Goal: Transaction & Acquisition: Purchase product/service

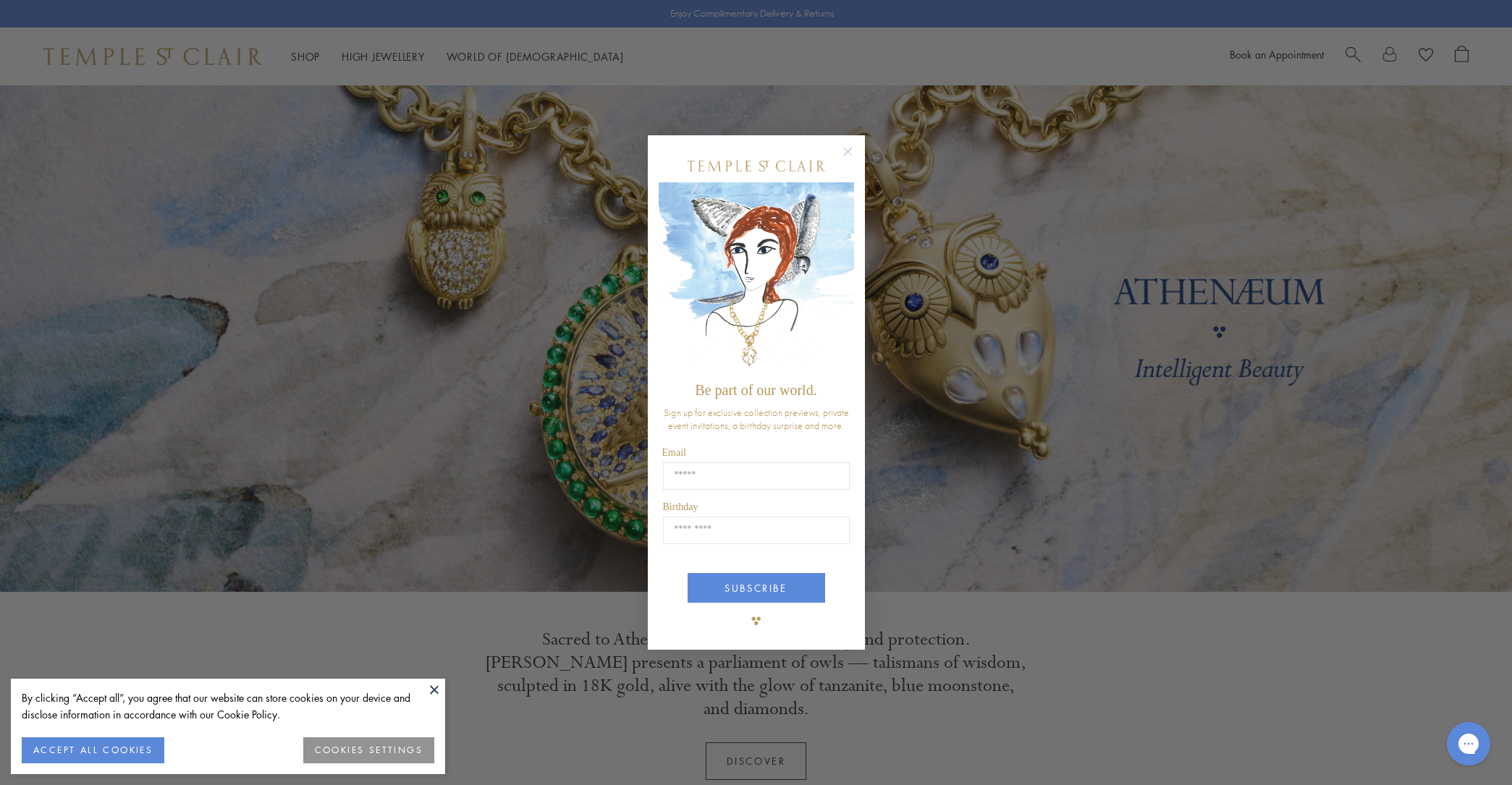
click at [851, 148] on circle "Close dialog" at bounding box center [847, 151] width 17 height 17
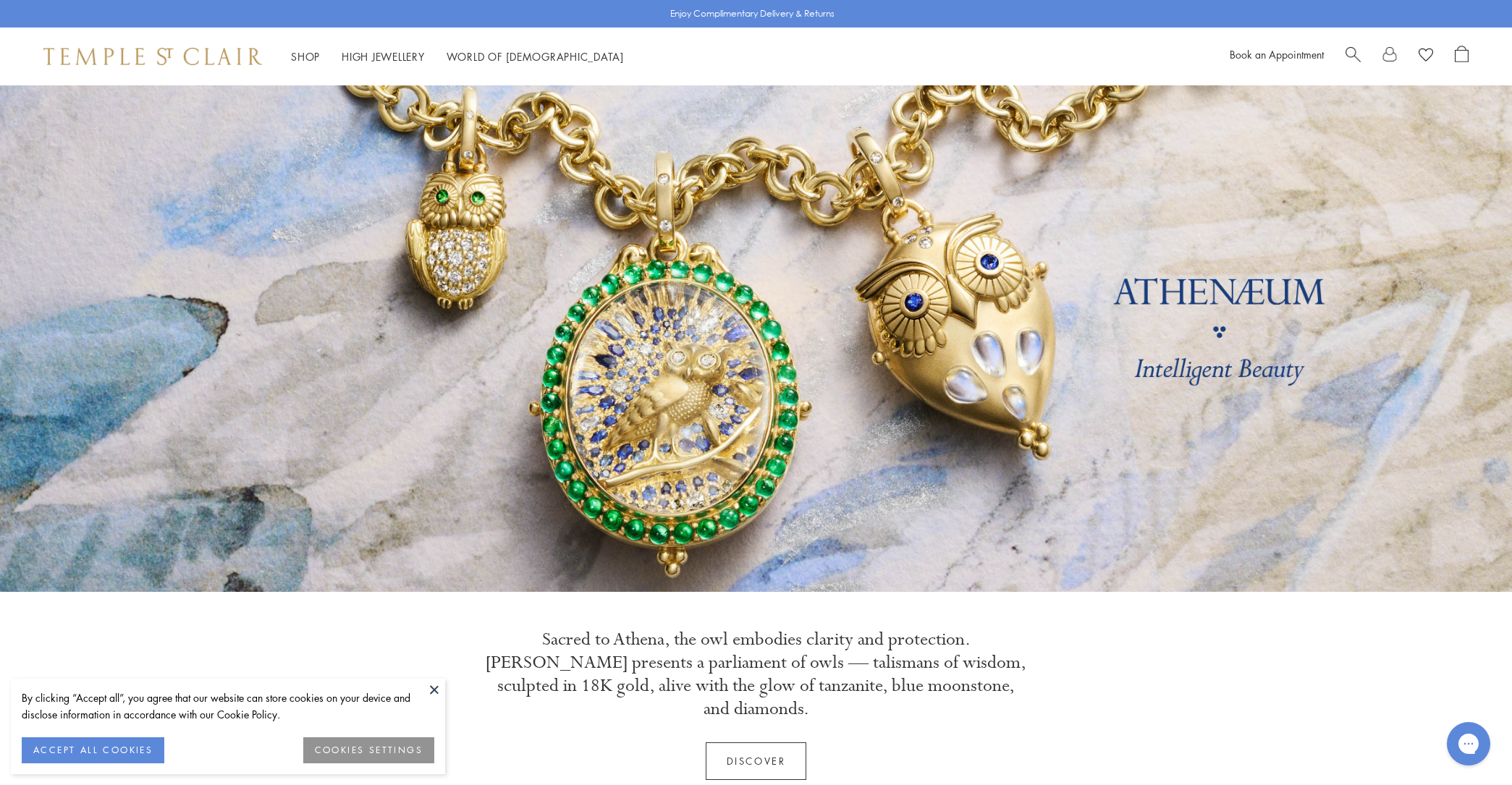
click at [1247, 318] on link at bounding box center [756, 339] width 1512 height 506
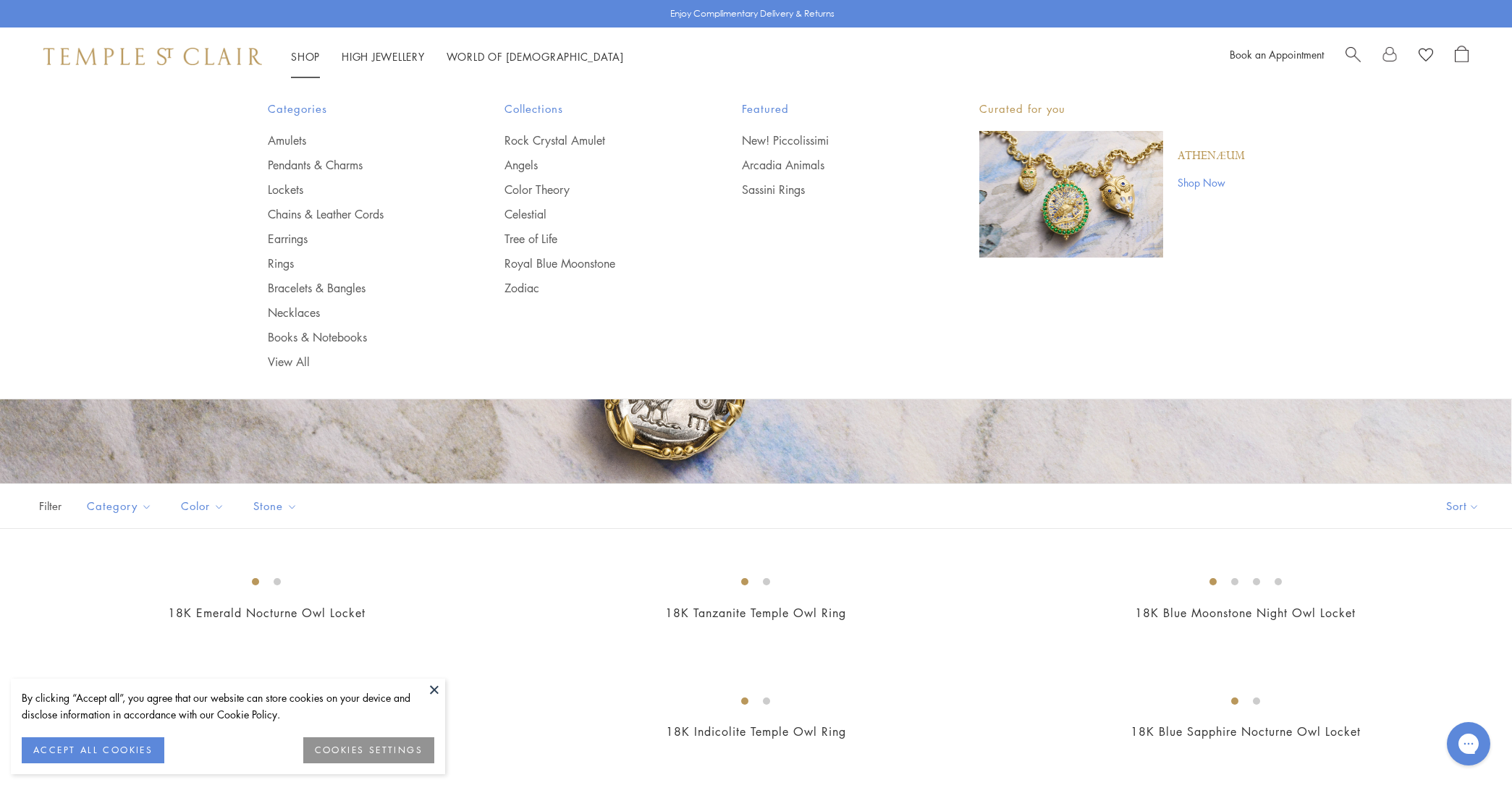
click at [297, 246] on ul "Amulets Pendants & Charms Lockets Chains & Leather Cords Earrings Rings Bracele…" at bounding box center [357, 251] width 180 height 237
click at [299, 236] on link "Earrings" at bounding box center [357, 238] width 180 height 16
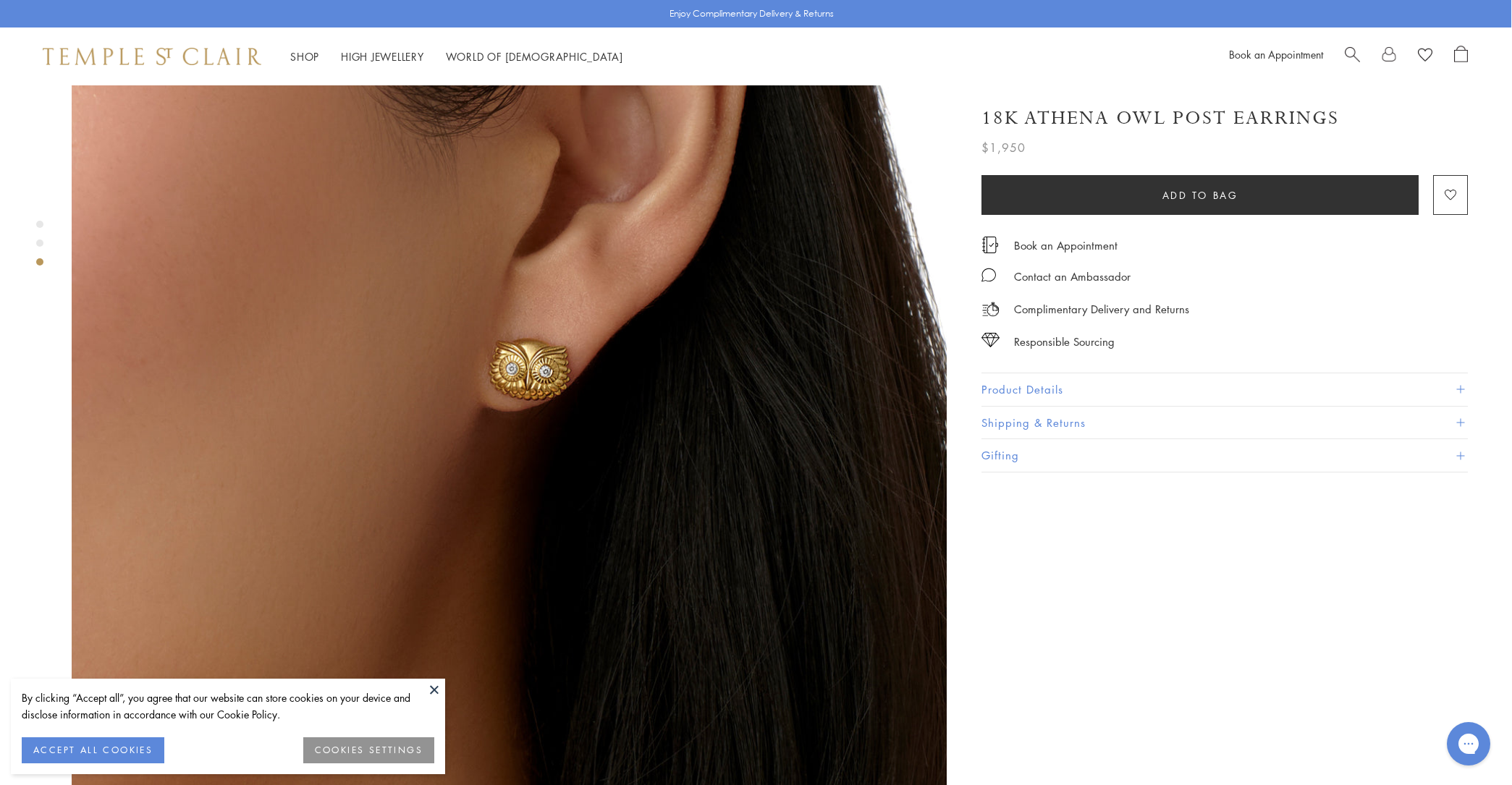
scroll to position [1922, 1]
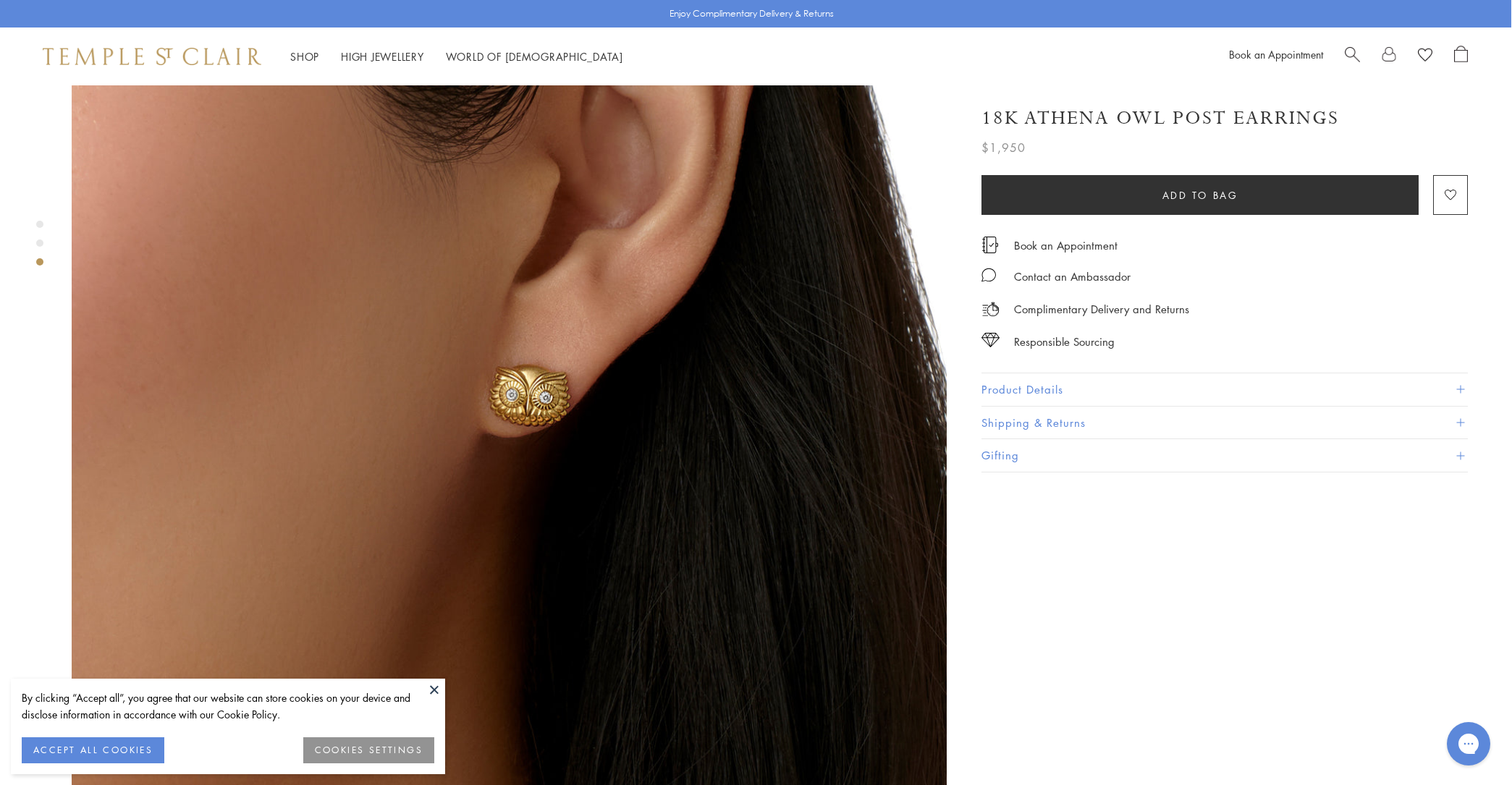
click at [1051, 382] on button "Product Details" at bounding box center [1224, 389] width 486 height 32
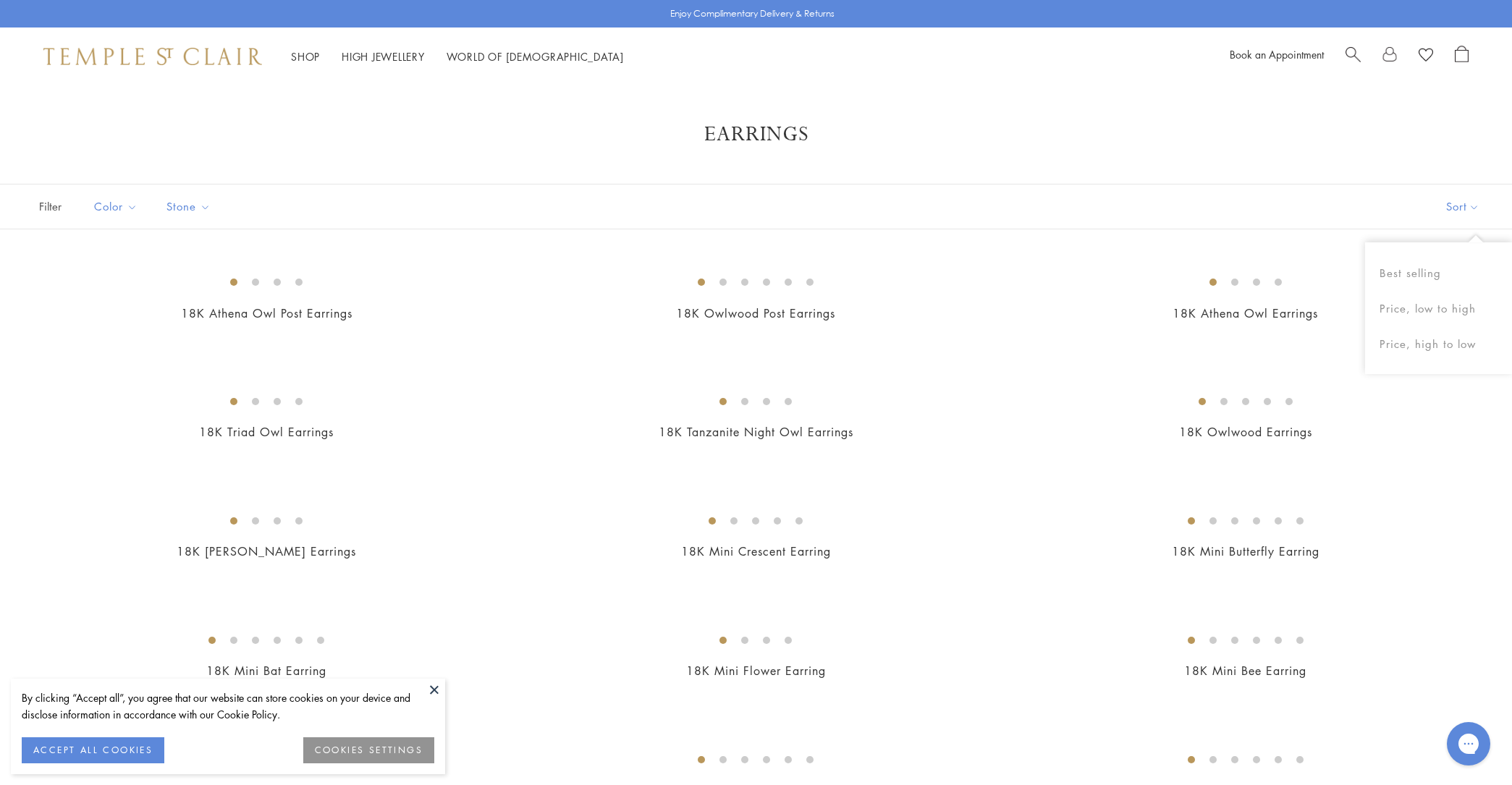
click at [1463, 210] on button "Sort" at bounding box center [1462, 207] width 98 height 44
click at [1416, 308] on button "Price, low to high" at bounding box center [1439, 308] width 147 height 35
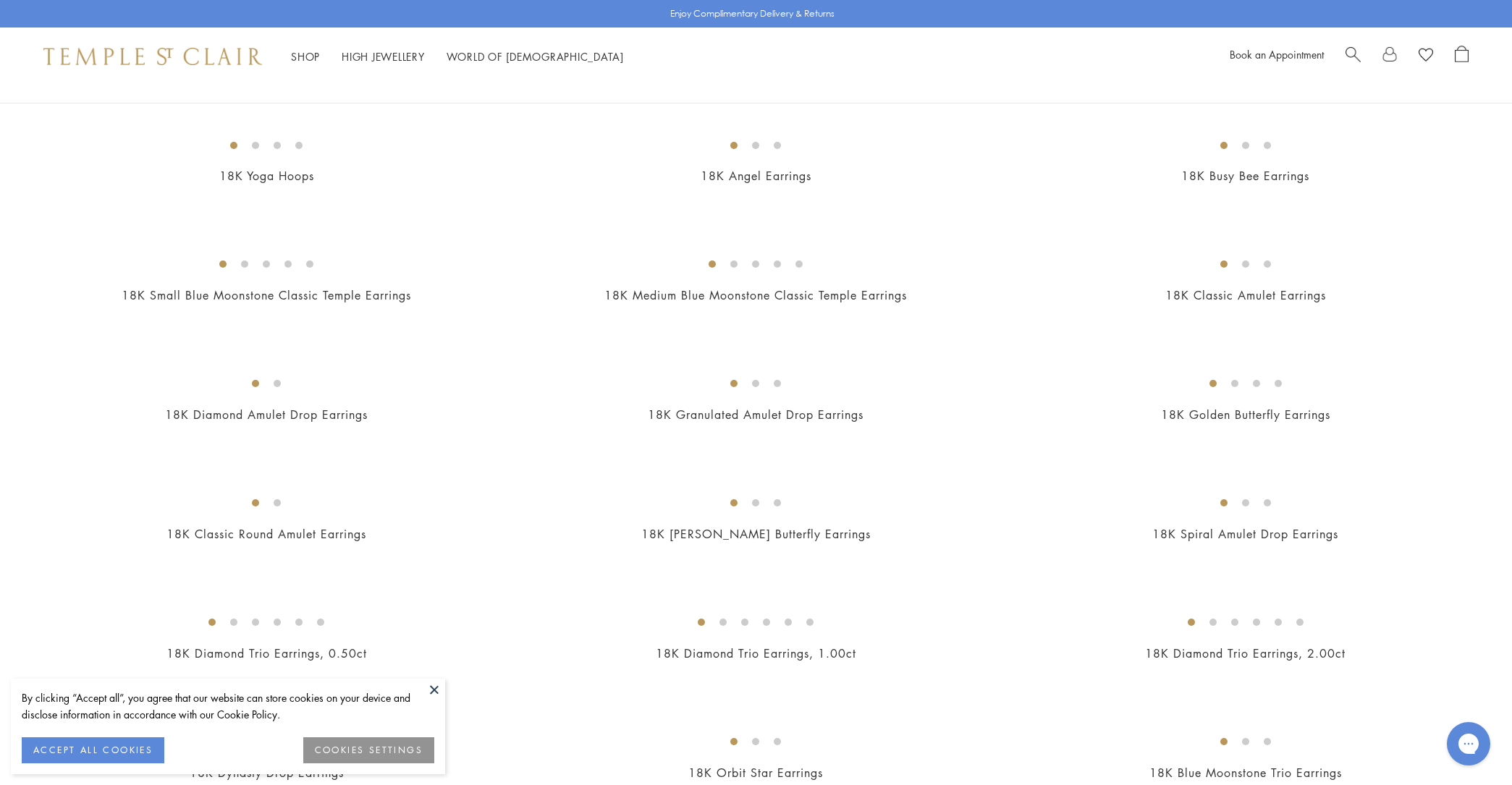
scroll to position [616, 0]
click at [0, 0] on img at bounding box center [0, 0] width 0 height 0
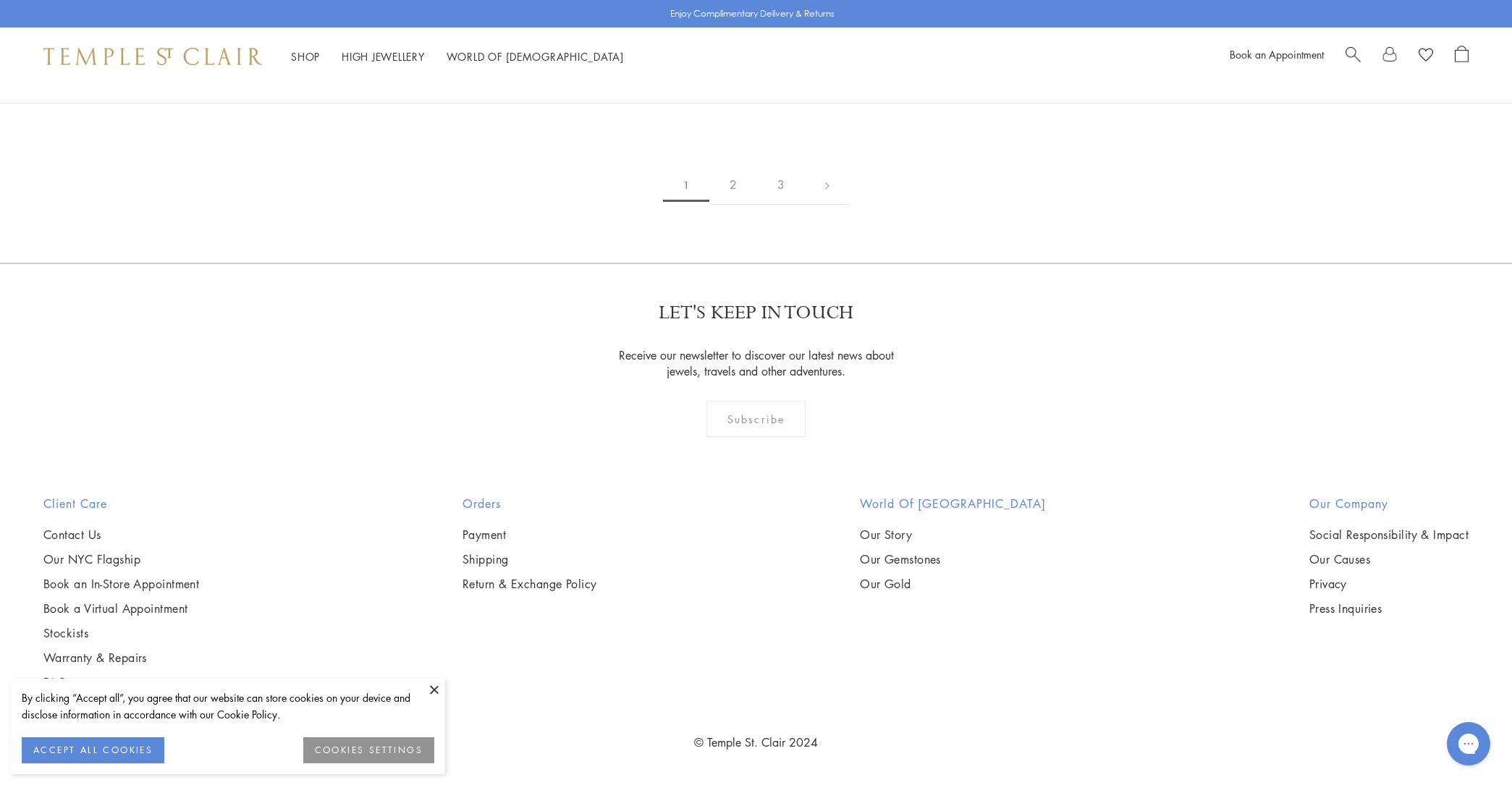
scroll to position [5851, 0]
click at [0, 0] on img at bounding box center [0, 0] width 0 height 0
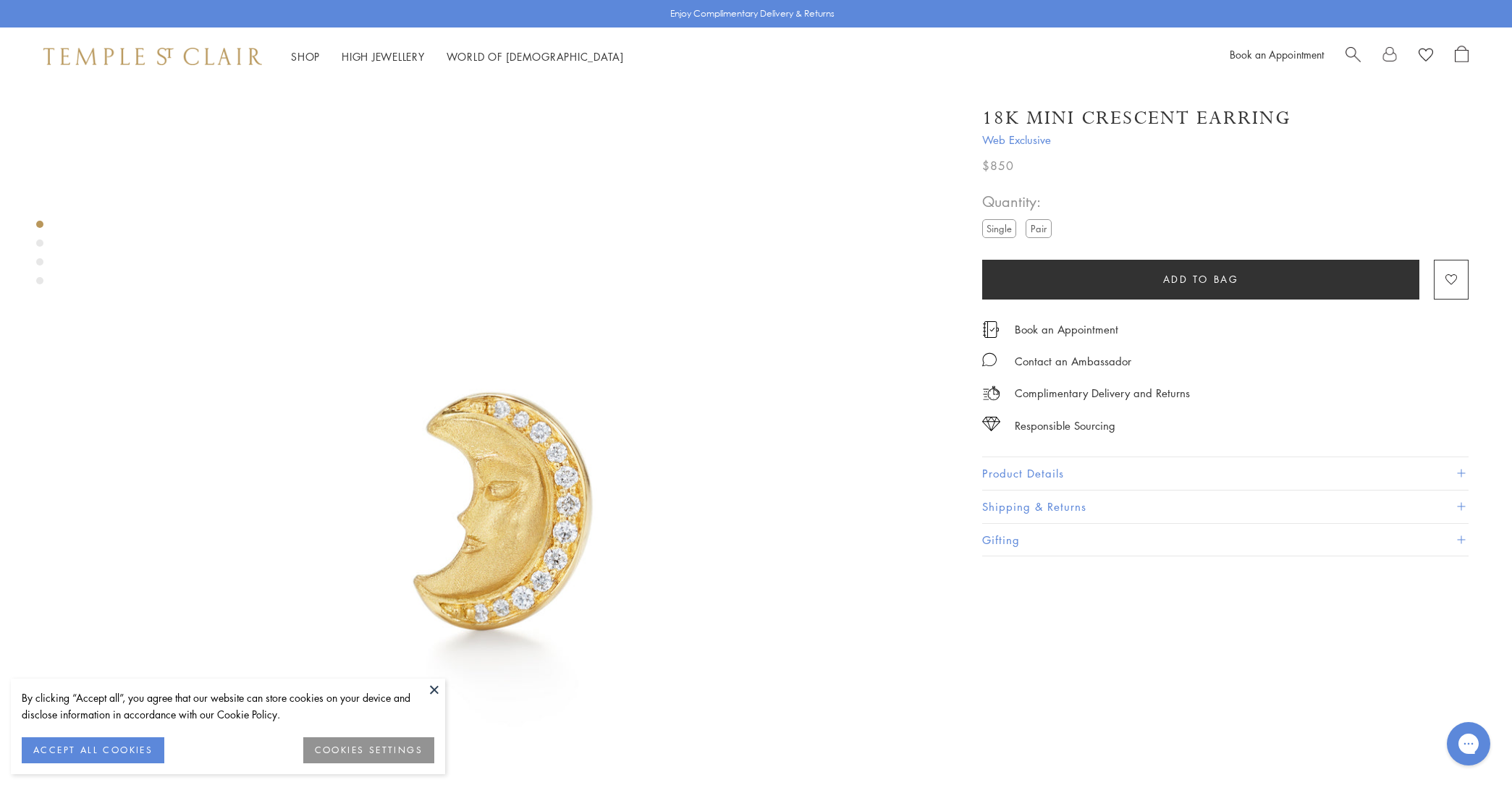
click at [1045, 228] on label "Pair" at bounding box center [1039, 228] width 26 height 18
click at [996, 234] on label "Single" at bounding box center [999, 228] width 34 height 18
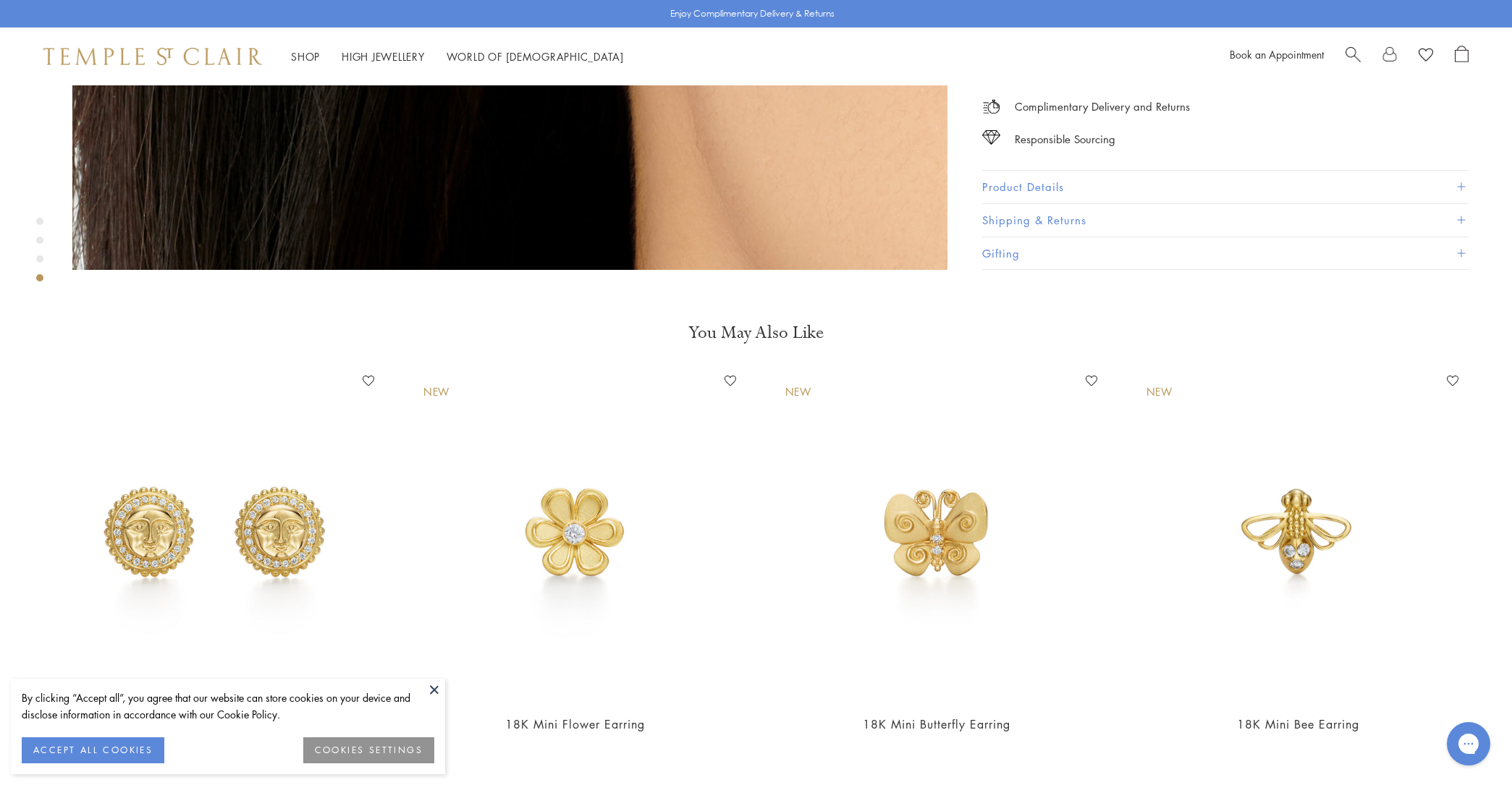
scroll to position [3467, 0]
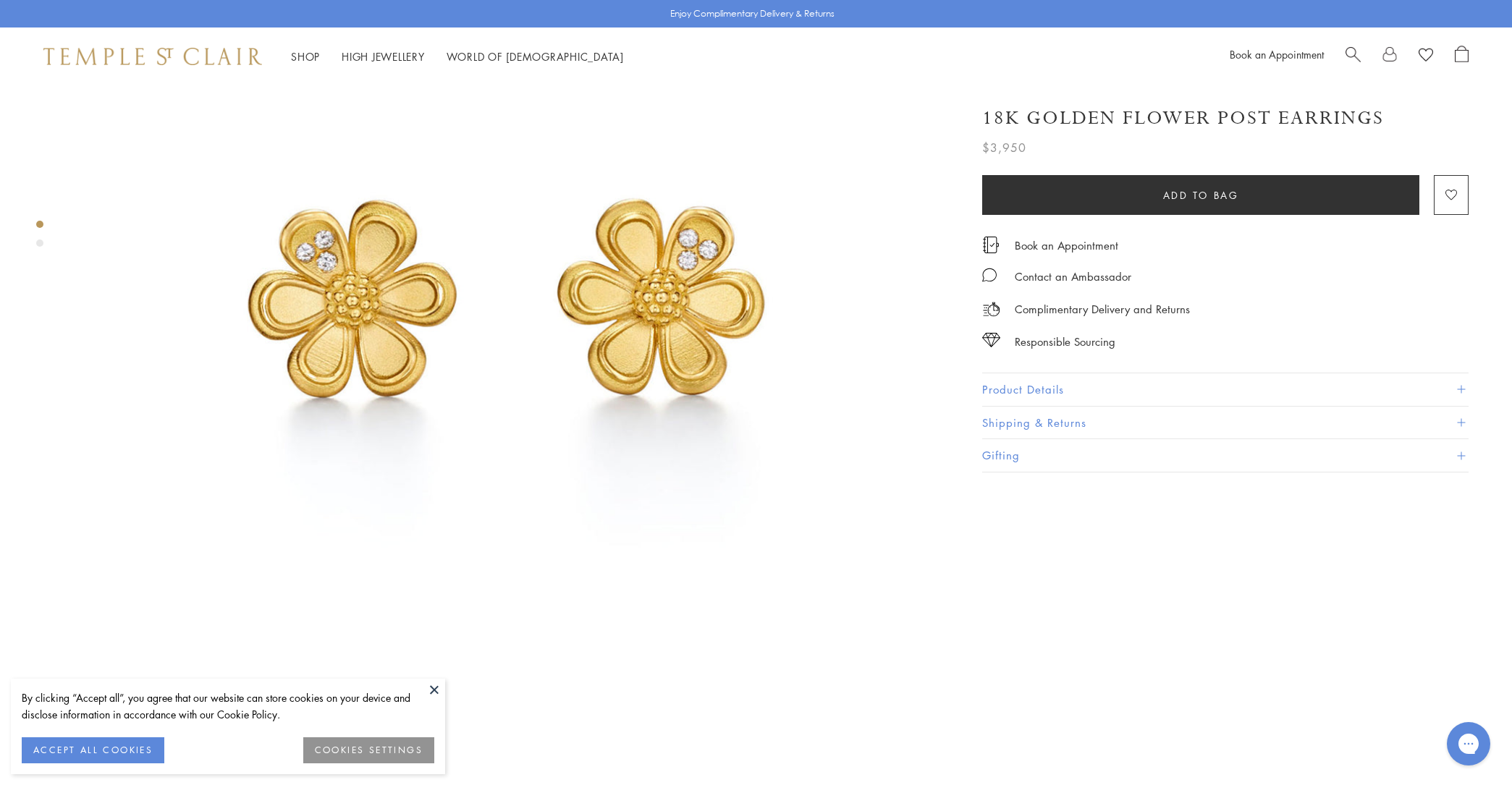
scroll to position [892, 0]
